Goal: Register for event/course

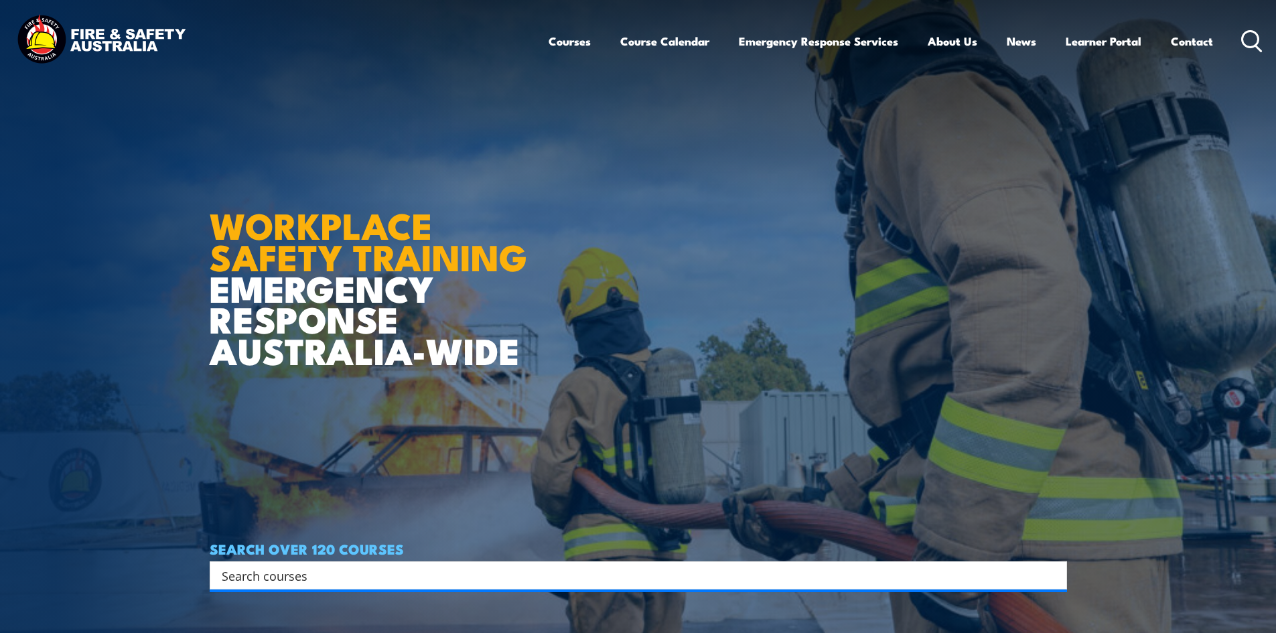
click at [339, 575] on input "Search input" at bounding box center [630, 575] width 816 height 20
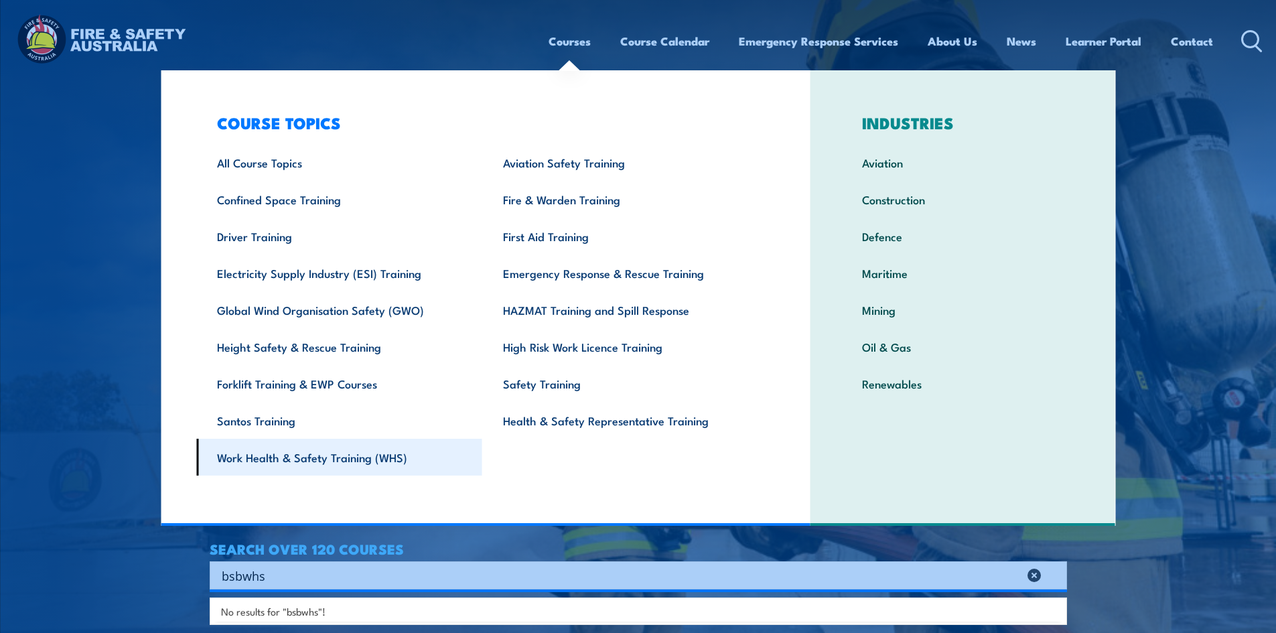
type input "bsbwhs"
click at [302, 454] on link "Work Health & Safety Training (WHS)" at bounding box center [339, 457] width 286 height 37
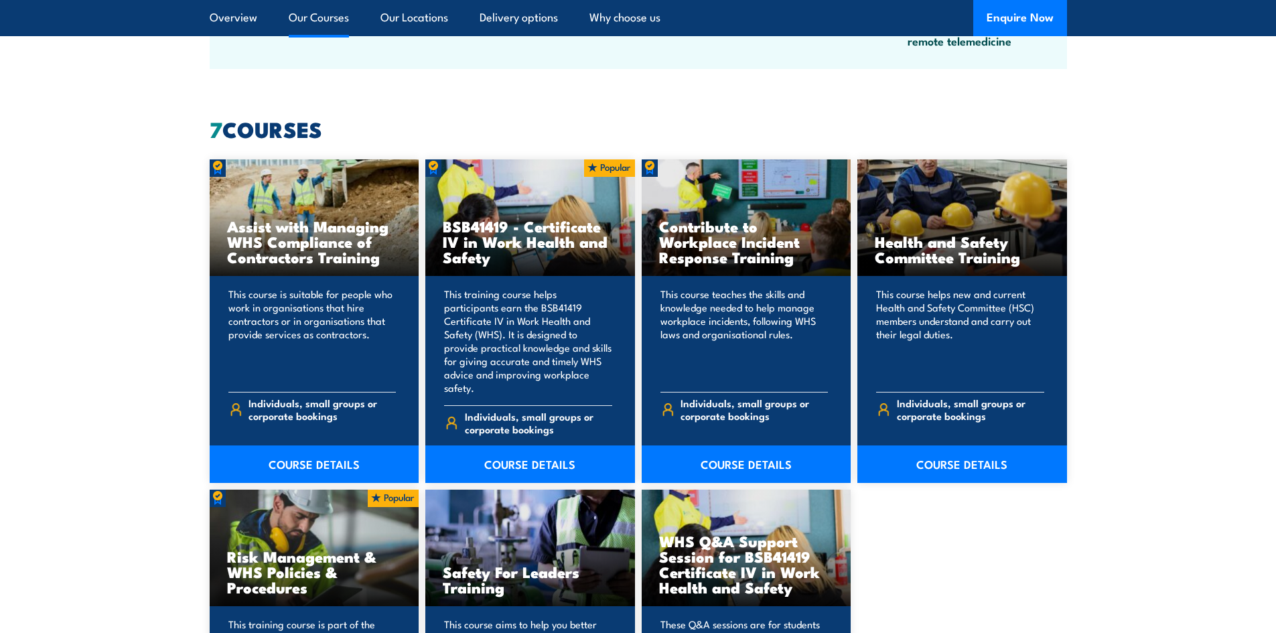
scroll to position [937, 0]
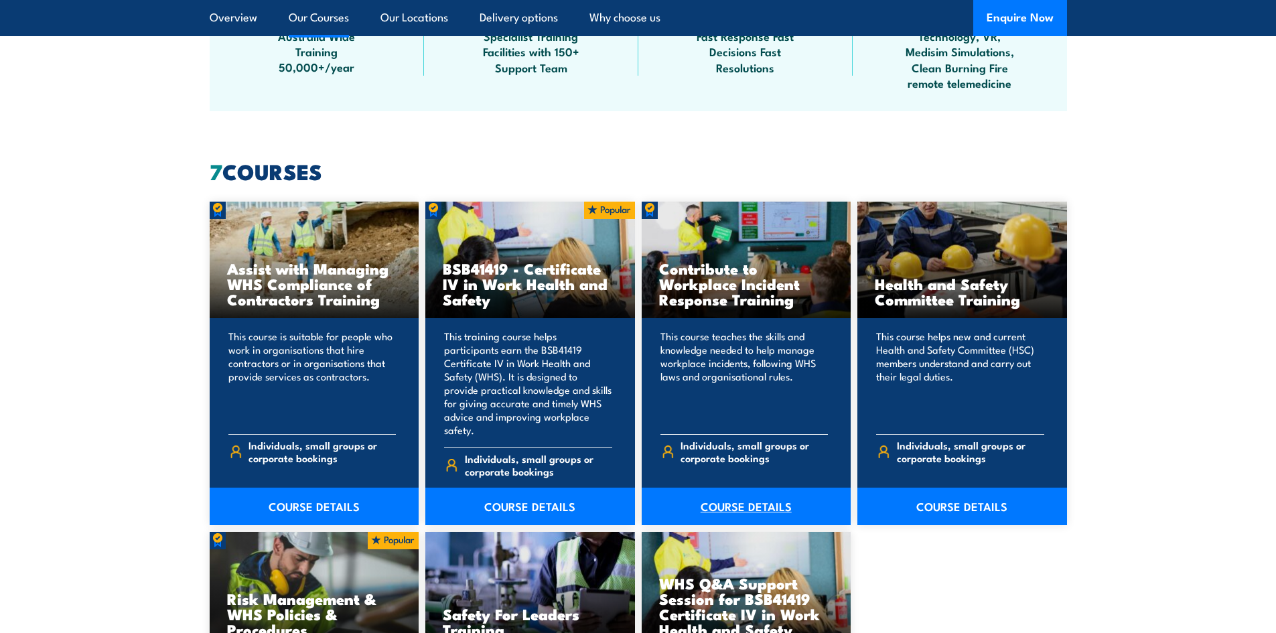
click at [753, 495] on link "COURSE DETAILS" at bounding box center [746, 505] width 210 height 37
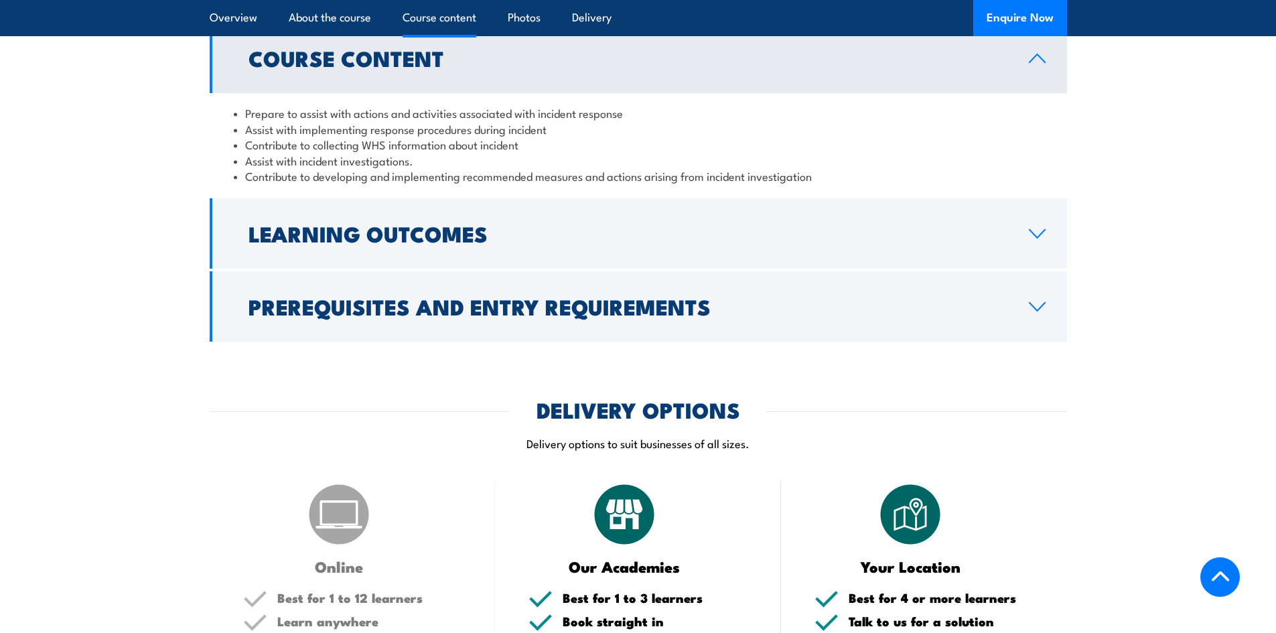
scroll to position [1205, 0]
